Goal: Transaction & Acquisition: Obtain resource

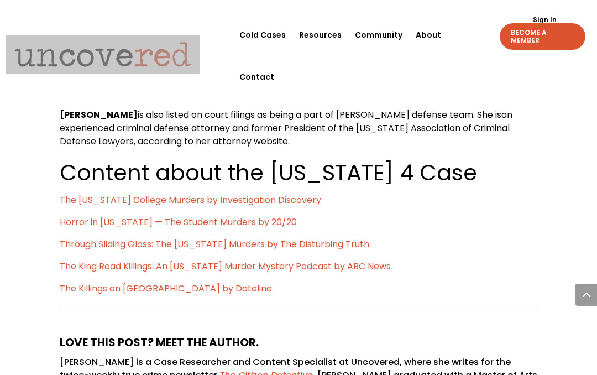
scroll to position [4994, 0]
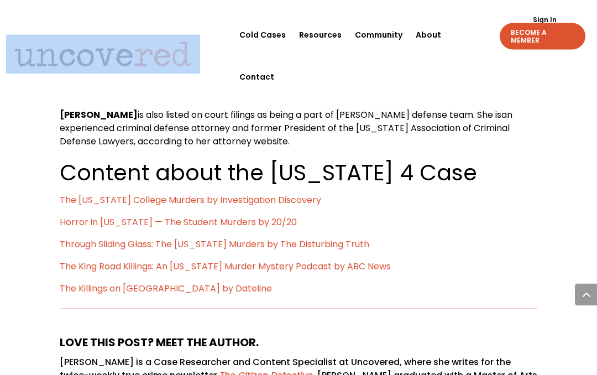
click at [332, 30] on link "Resources" at bounding box center [320, 35] width 43 height 42
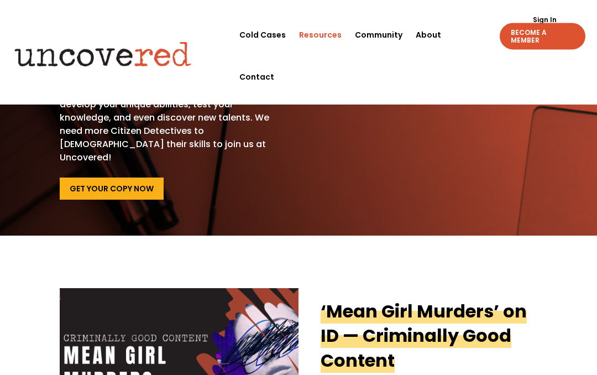
scroll to position [120, 0]
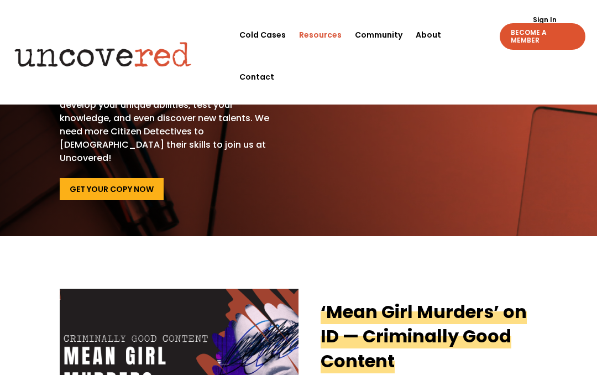
click at [138, 178] on link "Get Your Copy Now" at bounding box center [112, 189] width 104 height 22
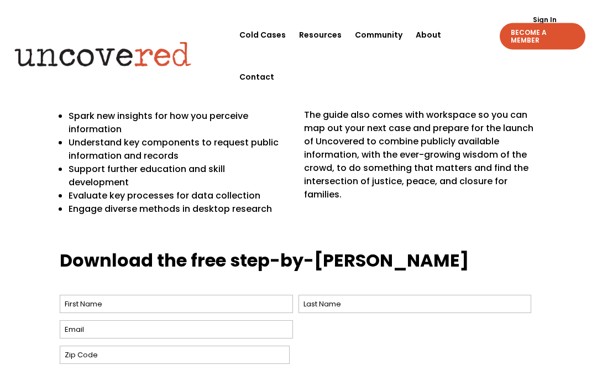
scroll to position [324, 0]
click at [168, 294] on input "First" at bounding box center [176, 303] width 233 height 18
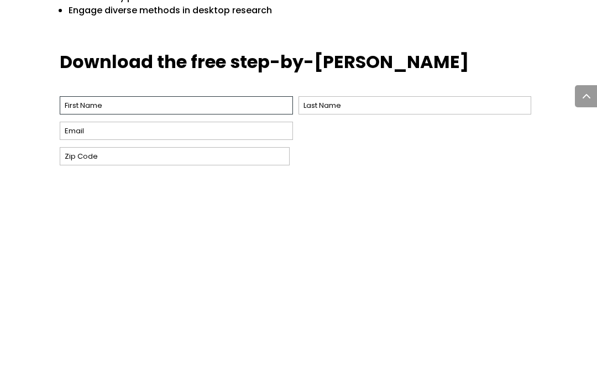
type input "Pennie"
type input "Lisauskas"
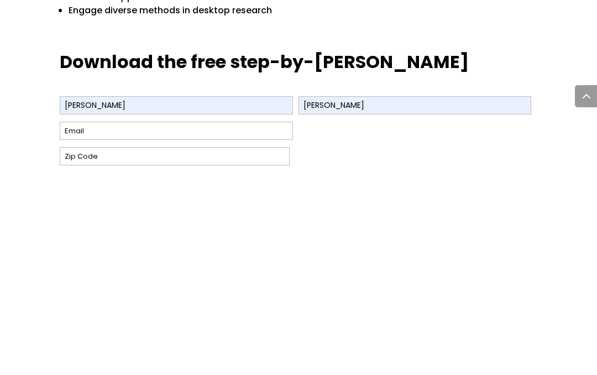
type input "peni2493@gmail.com"
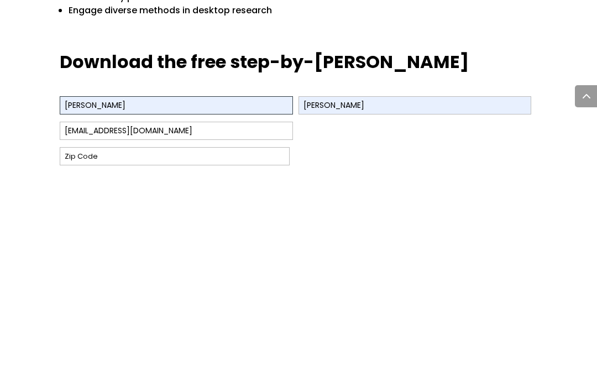
scroll to position [523, 0]
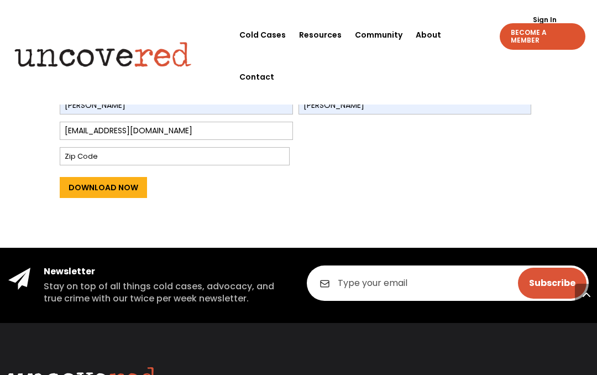
type input "65270"
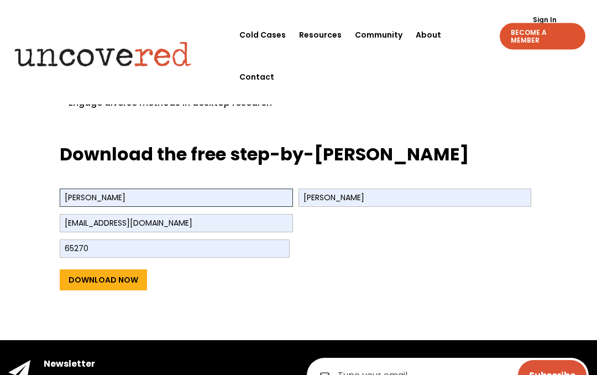
scroll to position [430, 0]
click at [122, 269] on input "Download Now" at bounding box center [103, 279] width 87 height 21
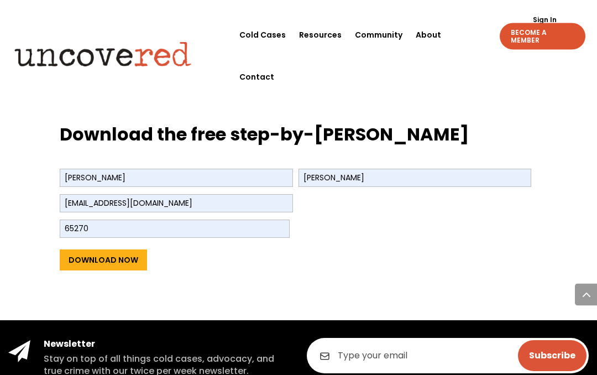
scroll to position [457, 0]
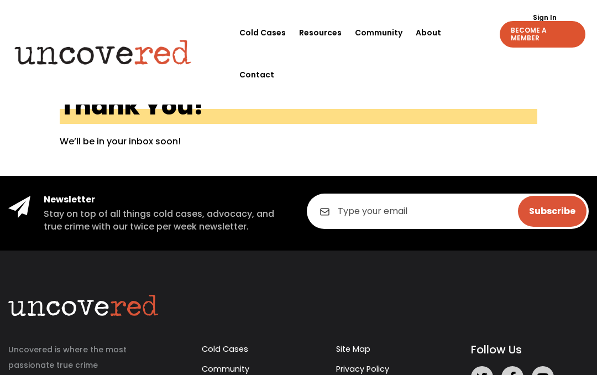
click at [384, 34] on link "Community" at bounding box center [379, 33] width 48 height 42
click at [334, 36] on link "Resources" at bounding box center [320, 33] width 43 height 42
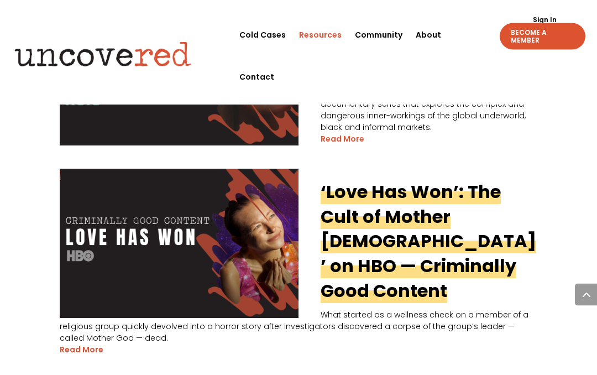
scroll to position [1850, 0]
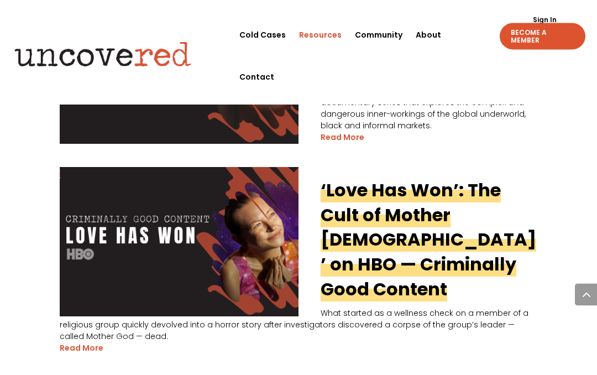
click at [491, 178] on link "‘Love Has Won’: The Cult of Mother [DEMOGRAPHIC_DATA]’ on HBO — Criminally Good…" at bounding box center [427, 240] width 215 height 124
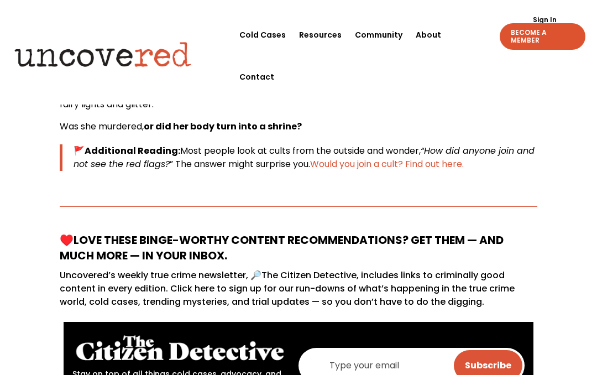
scroll to position [425, 0]
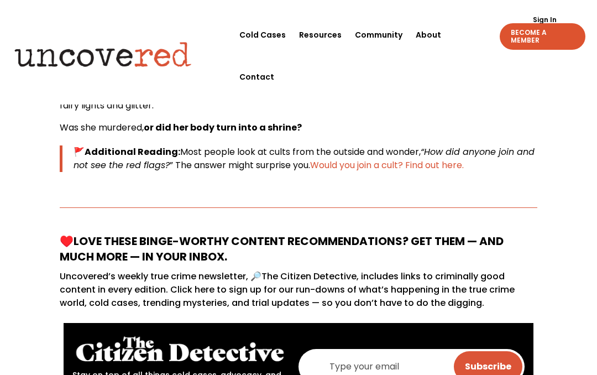
click at [459, 160] on span "Would you join a cult? Find out here." at bounding box center [387, 165] width 154 height 13
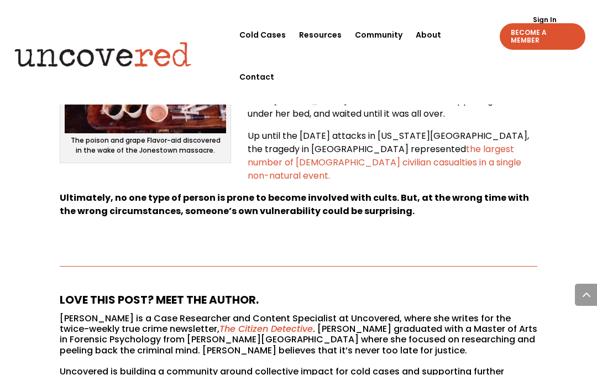
scroll to position [2189, 0]
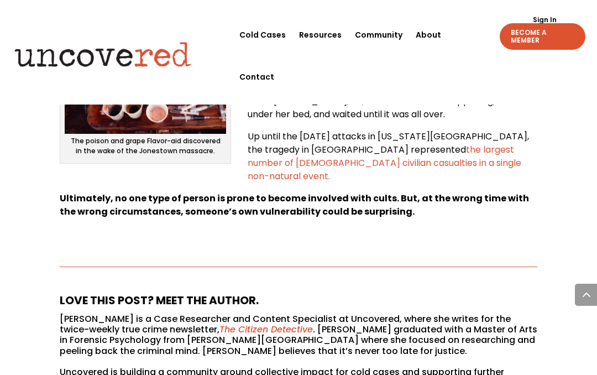
click at [276, 33] on link "Cold Cases" at bounding box center [262, 35] width 46 height 42
